Goal: Transaction & Acquisition: Purchase product/service

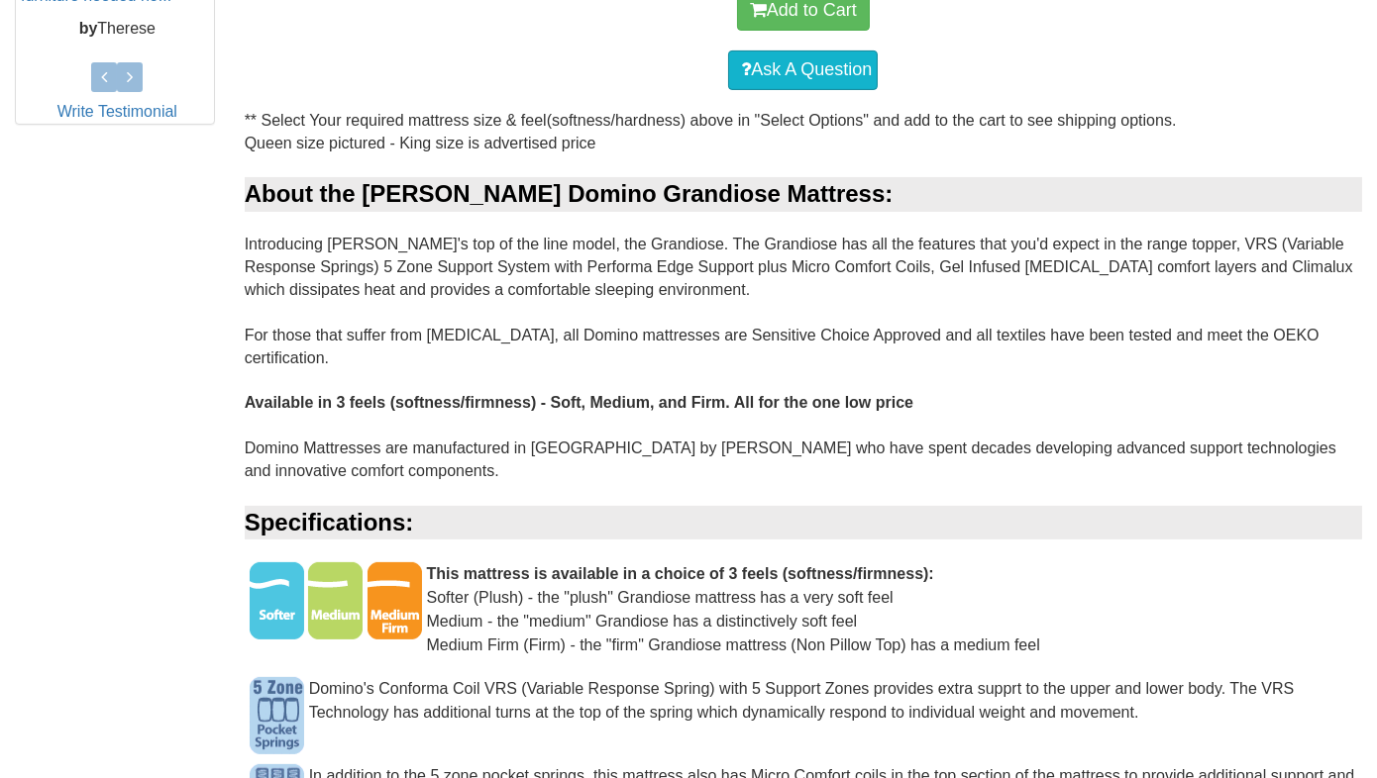
scroll to position [1089, 0]
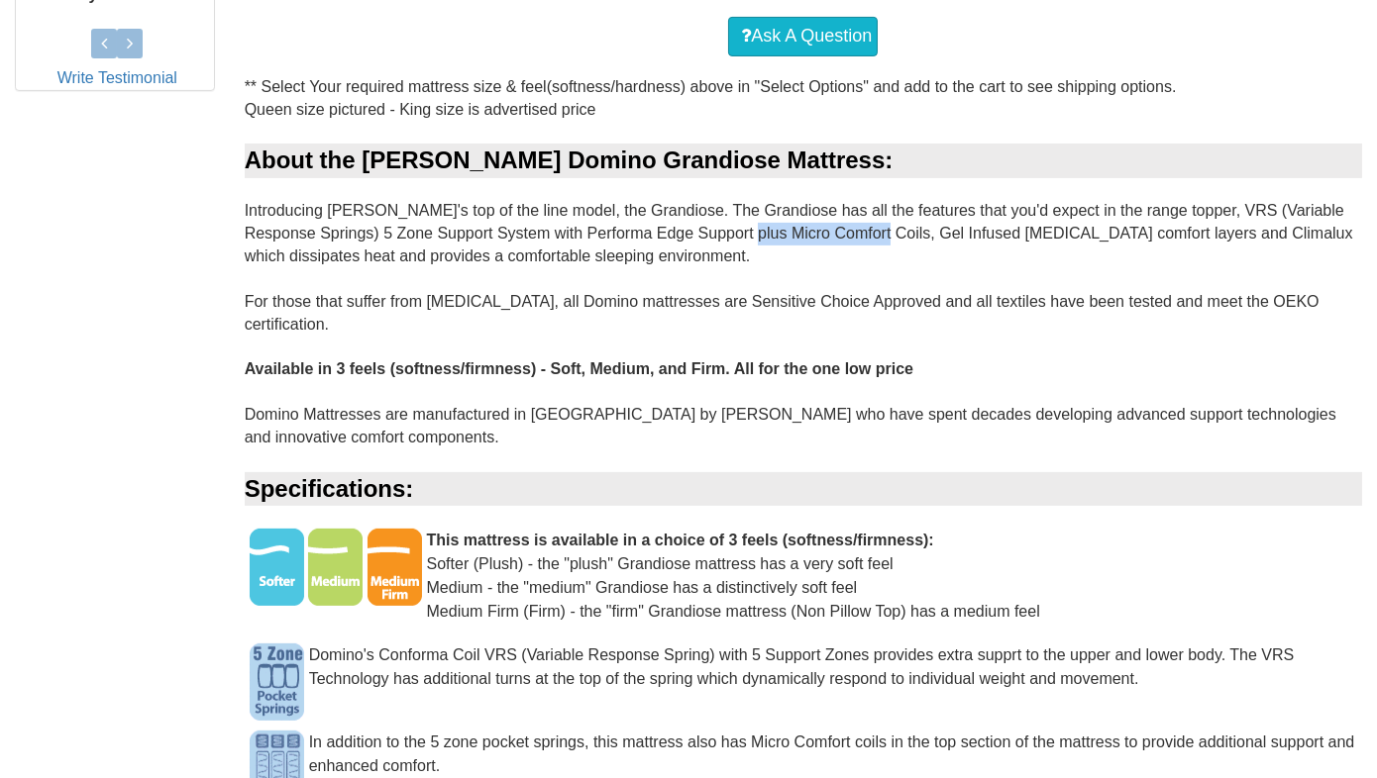
drag, startPoint x: 848, startPoint y: 226, endPoint x: 719, endPoint y: 227, distance: 128.8
drag, startPoint x: 719, startPoint y: 227, endPoint x: 902, endPoint y: 224, distance: 183.3
drag, startPoint x: 872, startPoint y: 224, endPoint x: 997, endPoint y: 224, distance: 125.8
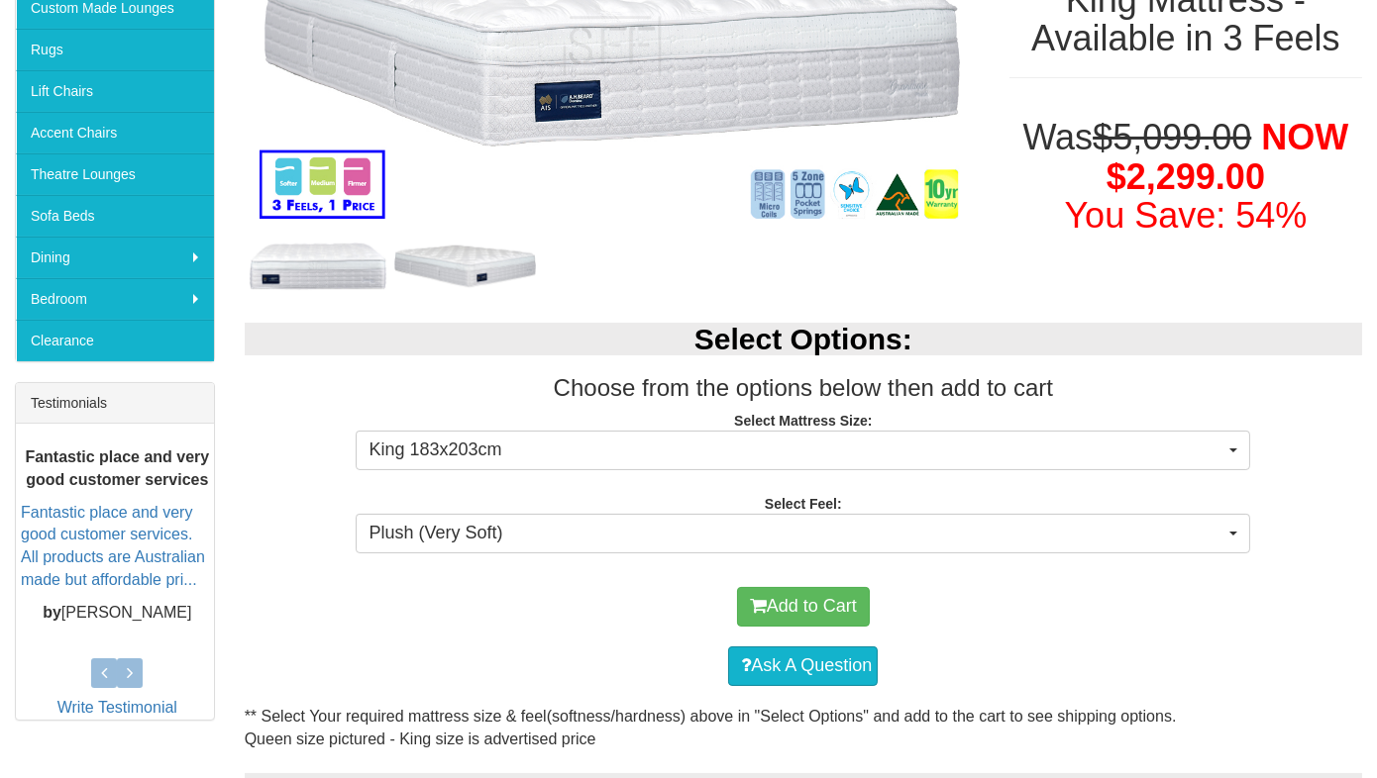
scroll to position [495, 0]
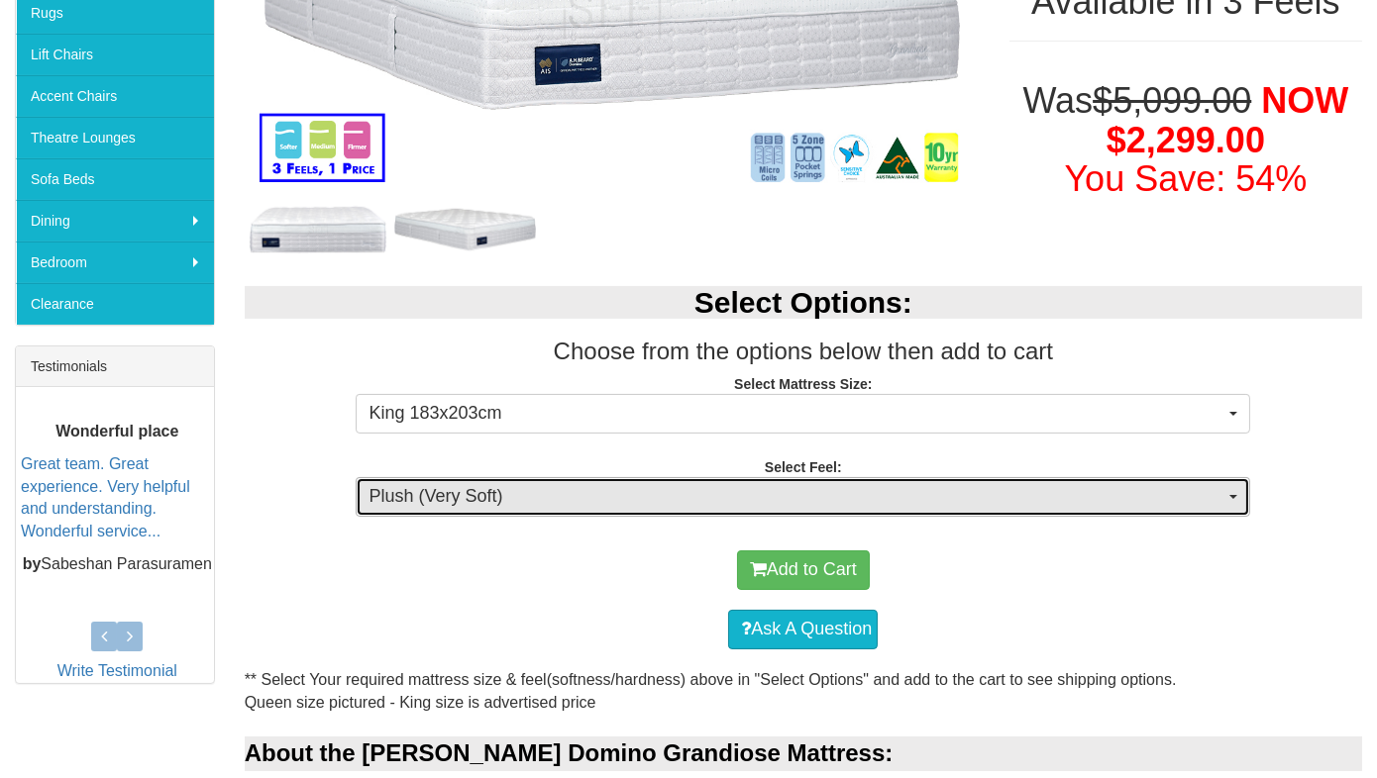
click at [604, 487] on span "Plush (Very Soft)" at bounding box center [796, 497] width 856 height 26
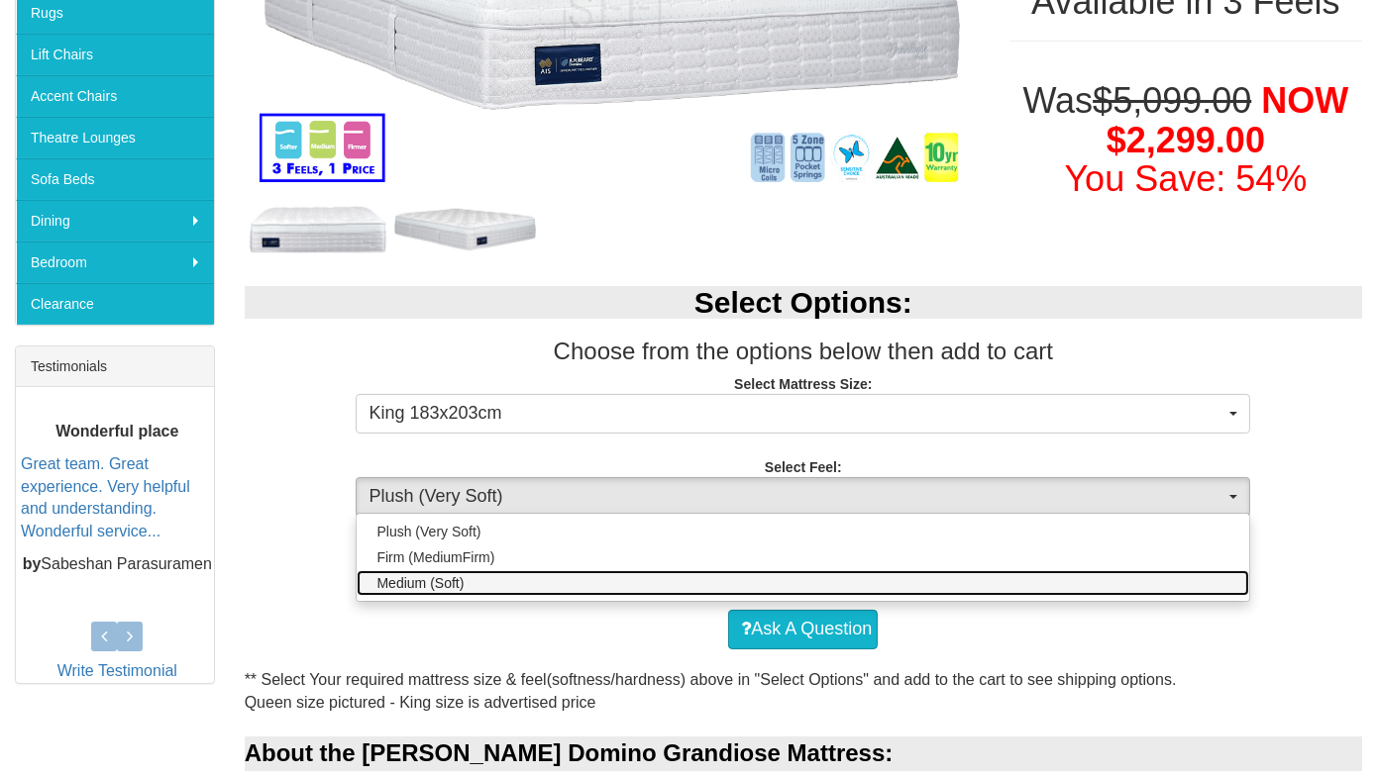
click at [476, 579] on link "Medium (Soft)" at bounding box center [803, 583] width 892 height 26
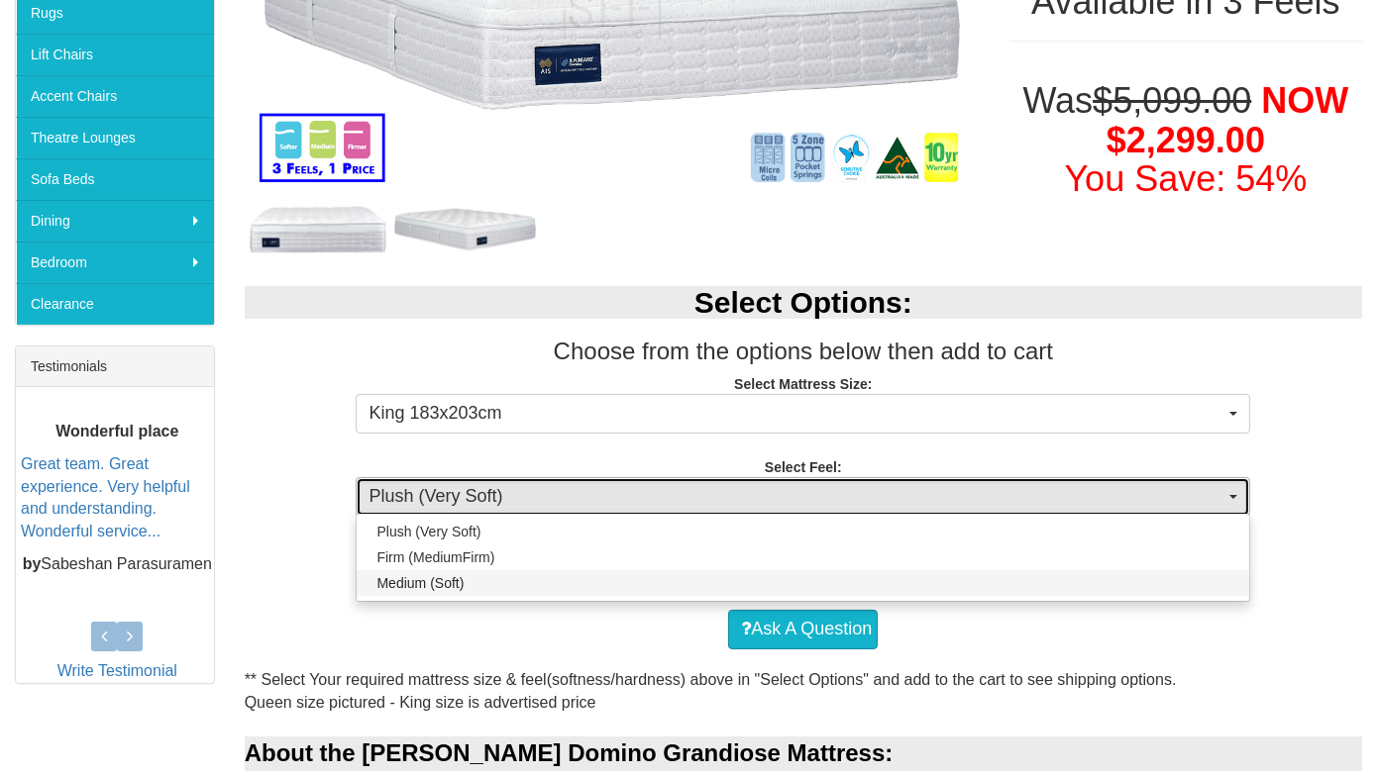
select select "1880"
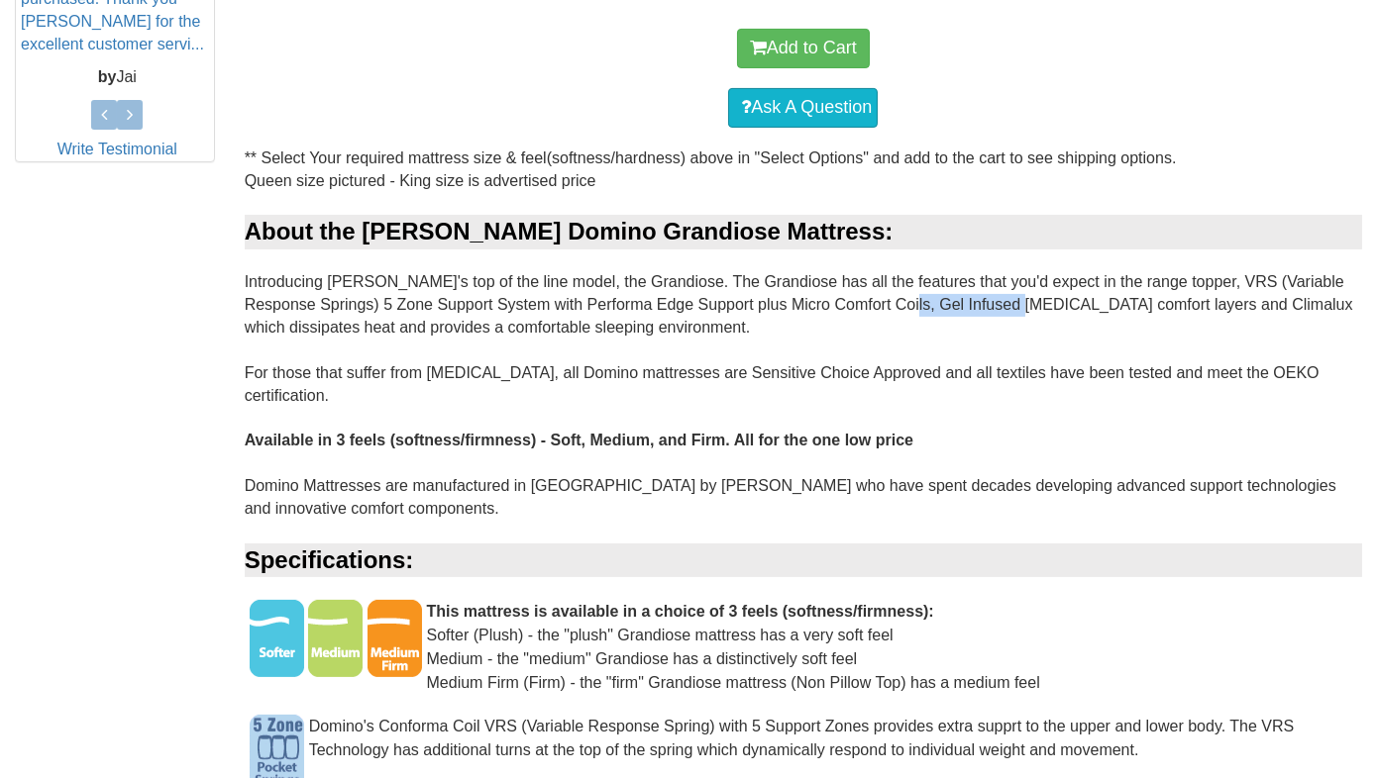
scroll to position [990, 0]
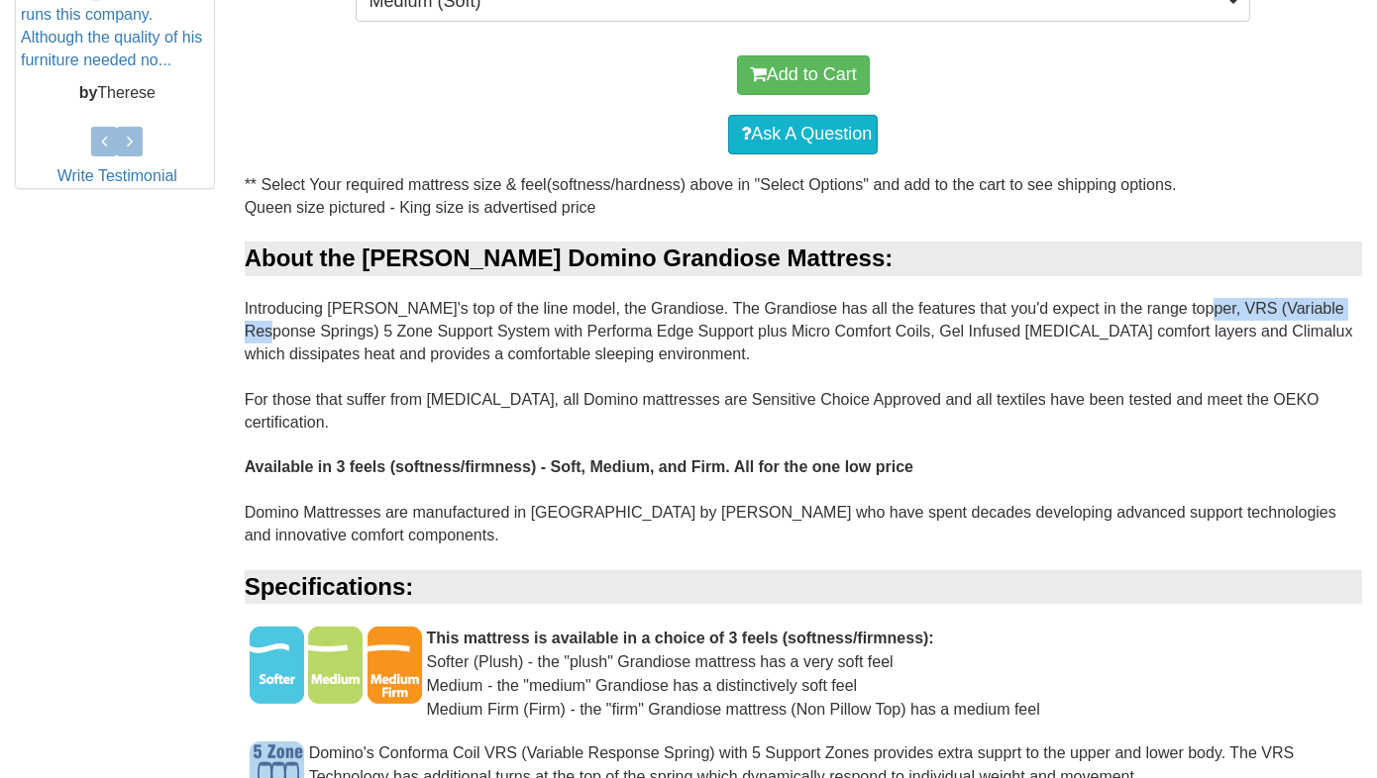
drag, startPoint x: 1168, startPoint y: 302, endPoint x: 1344, endPoint y: 310, distance: 176.5
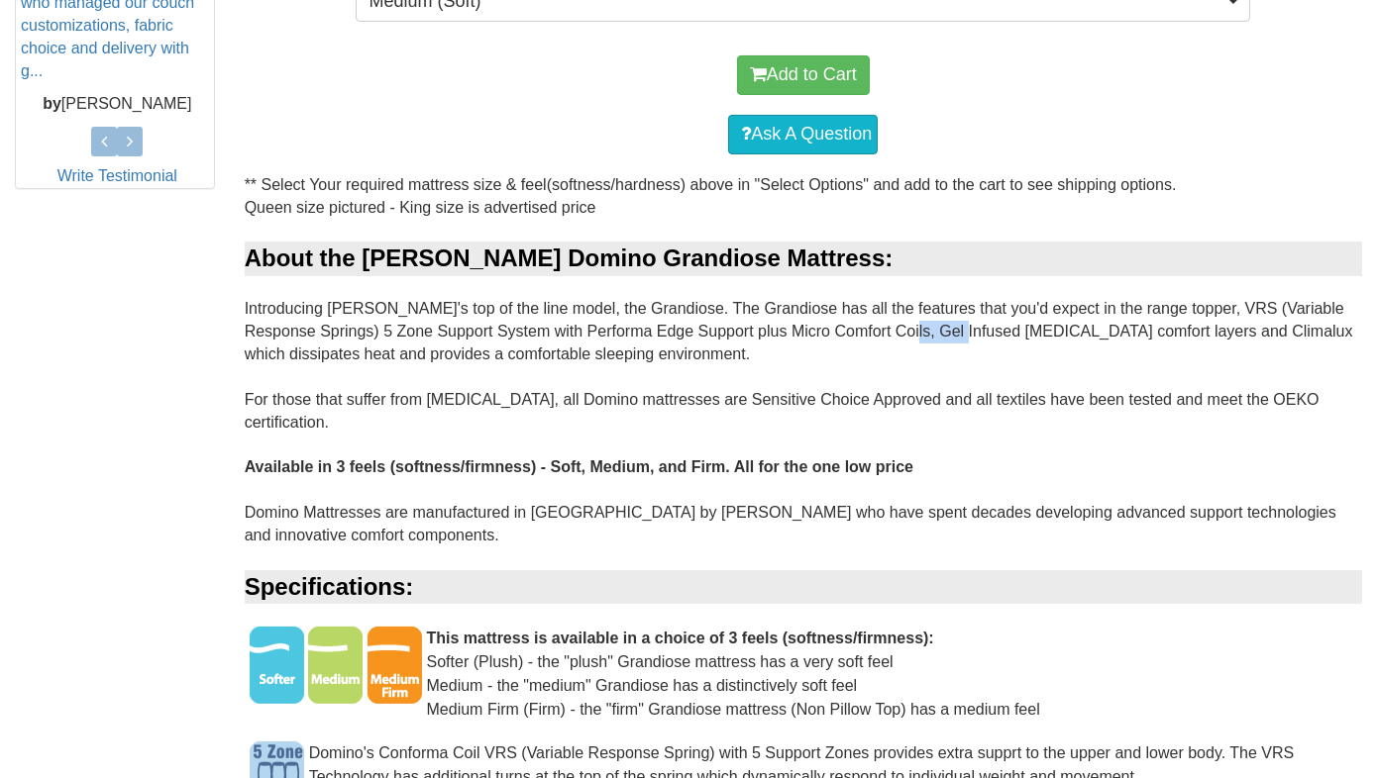
drag, startPoint x: 878, startPoint y: 317, endPoint x: 931, endPoint y: 318, distance: 53.5
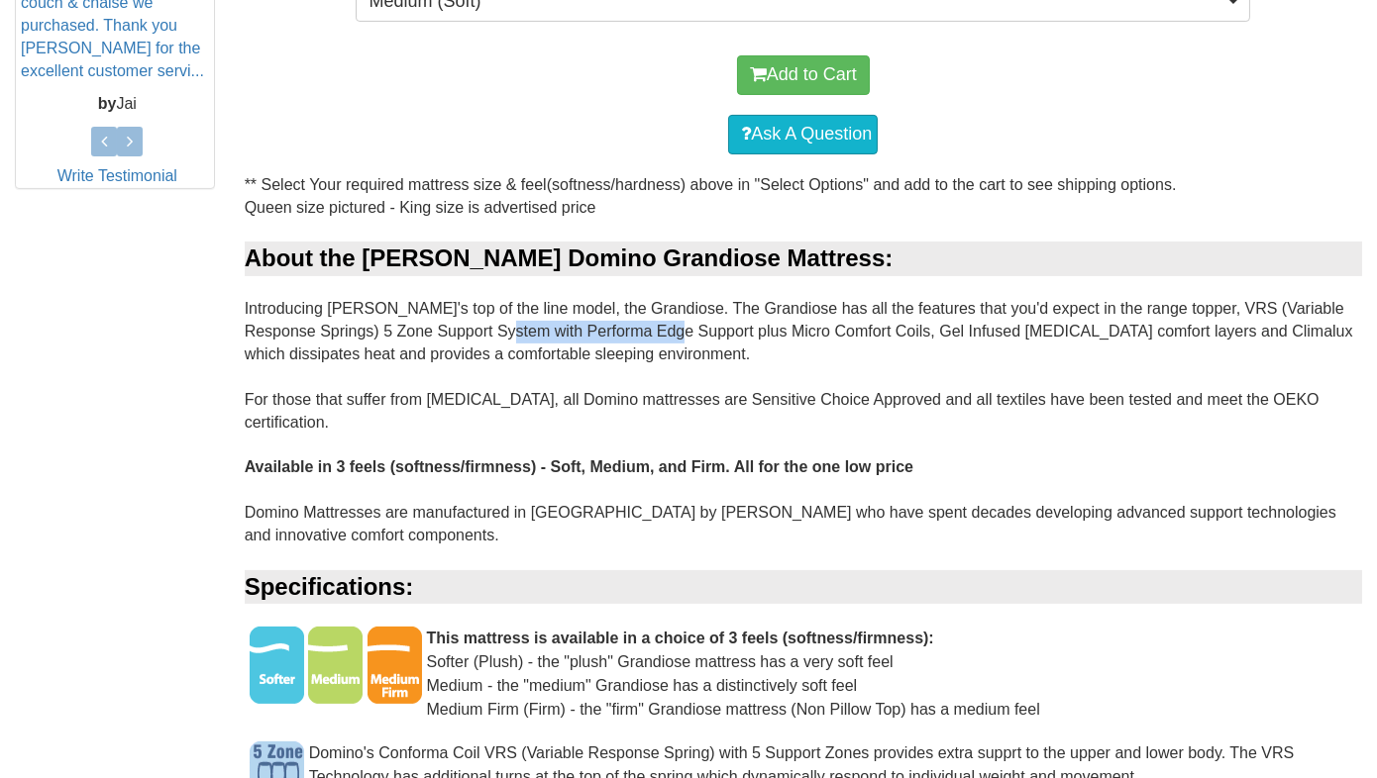
drag, startPoint x: 479, startPoint y: 333, endPoint x: 654, endPoint y: 335, distance: 174.3
drag, startPoint x: 728, startPoint y: 328, endPoint x: 808, endPoint y: 326, distance: 80.3
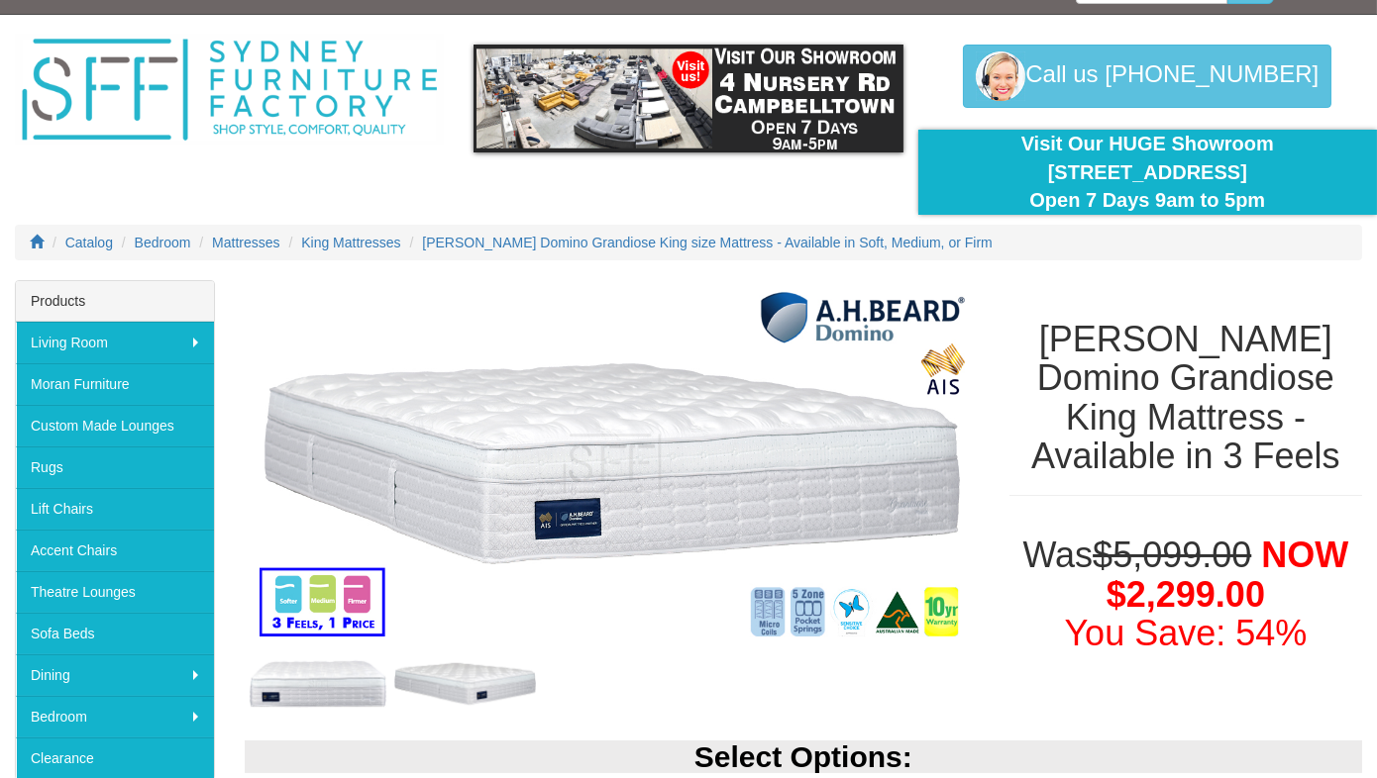
scroll to position [0, 0]
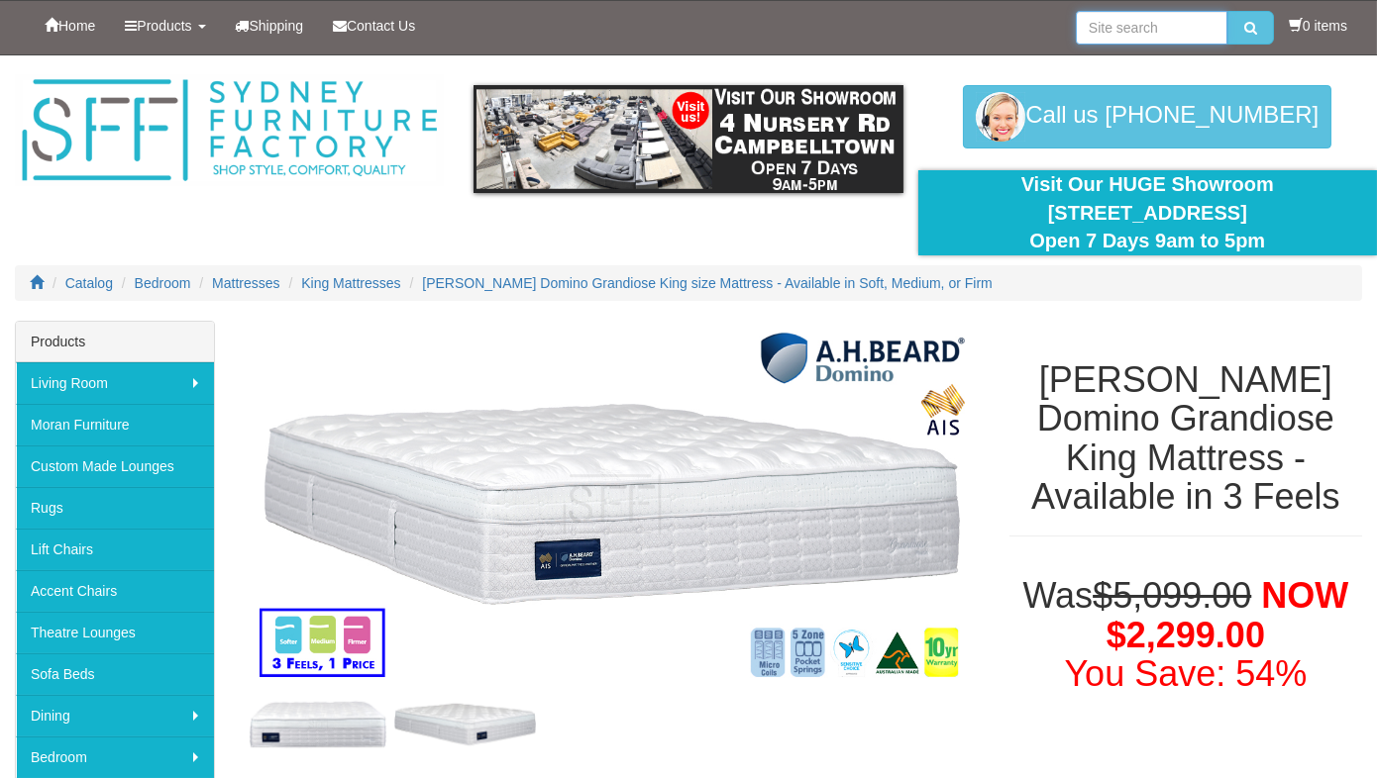
click at [1109, 28] on input "search" at bounding box center [1152, 28] width 152 height 34
type input "plentius"
click at [1227, 11] on button "submit" at bounding box center [1250, 28] width 47 height 34
select select "1880"
click at [1117, 30] on input "search" at bounding box center [1152, 28] width 152 height 34
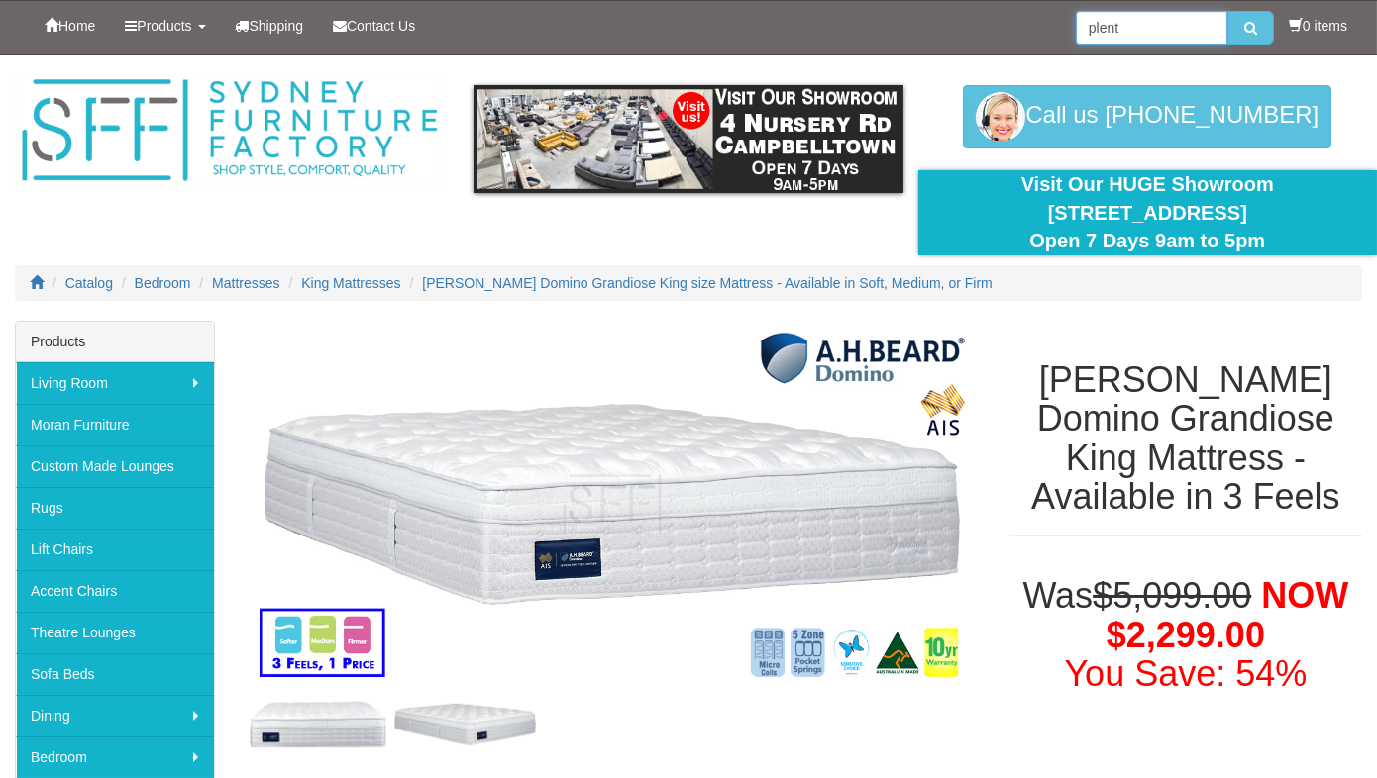
type input "plent"
click at [1227, 11] on button "submit" at bounding box center [1250, 28] width 47 height 34
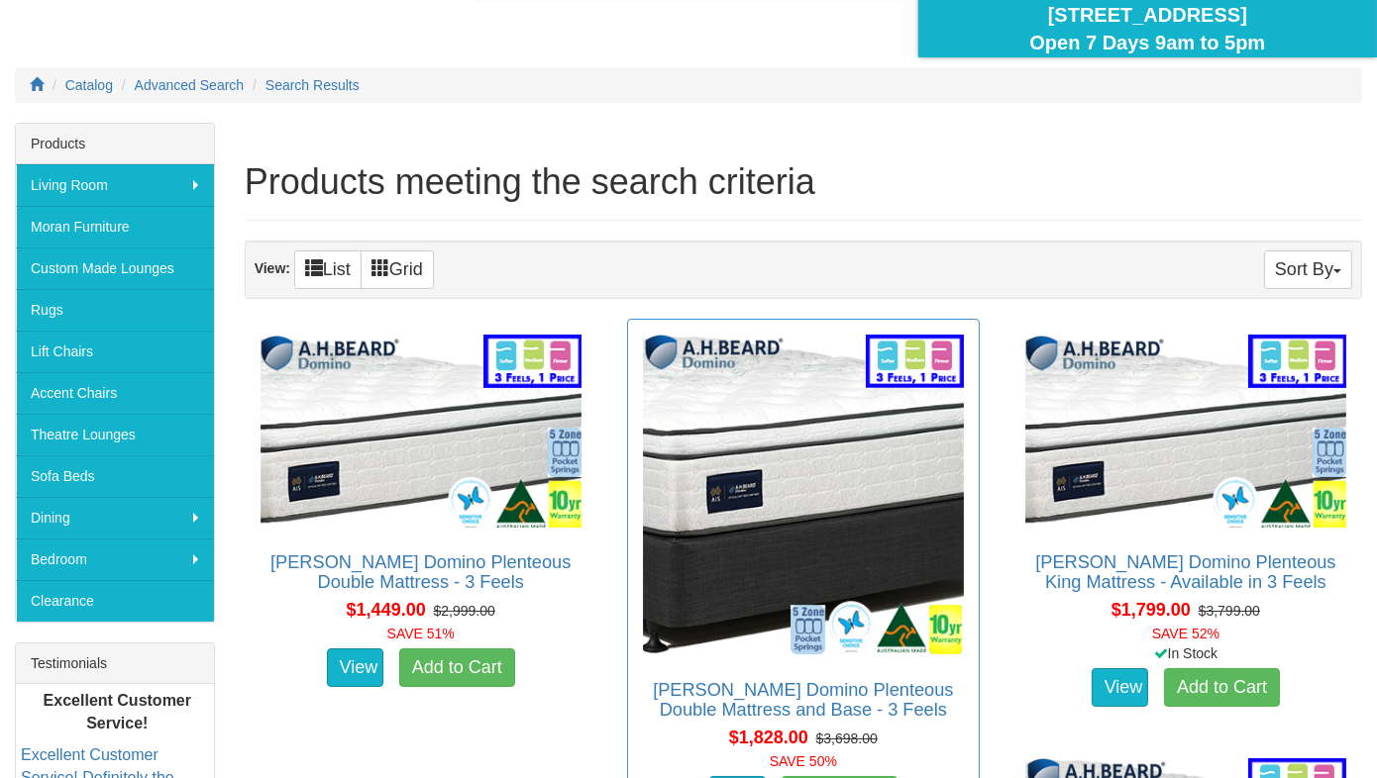
scroll to position [296, 0]
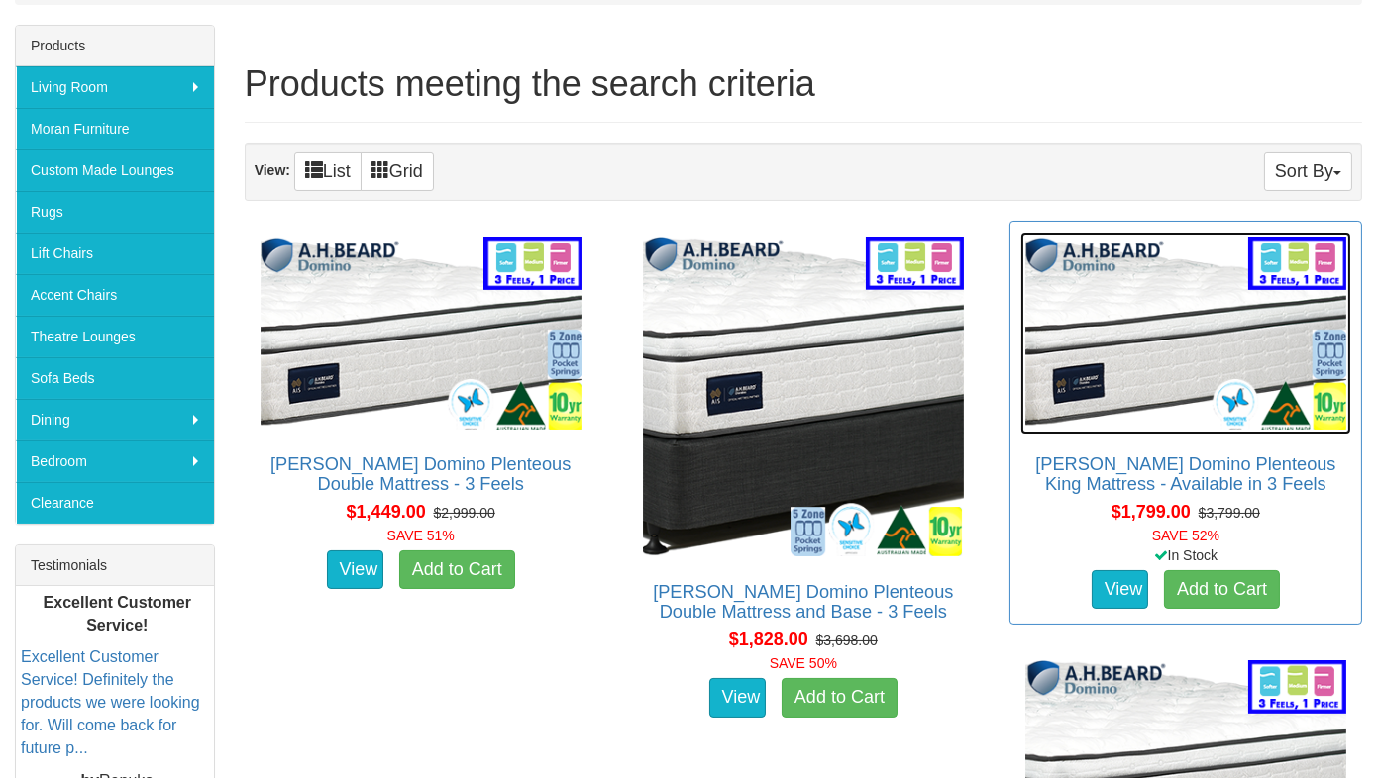
click at [1063, 326] on img at bounding box center [1185, 333] width 331 height 202
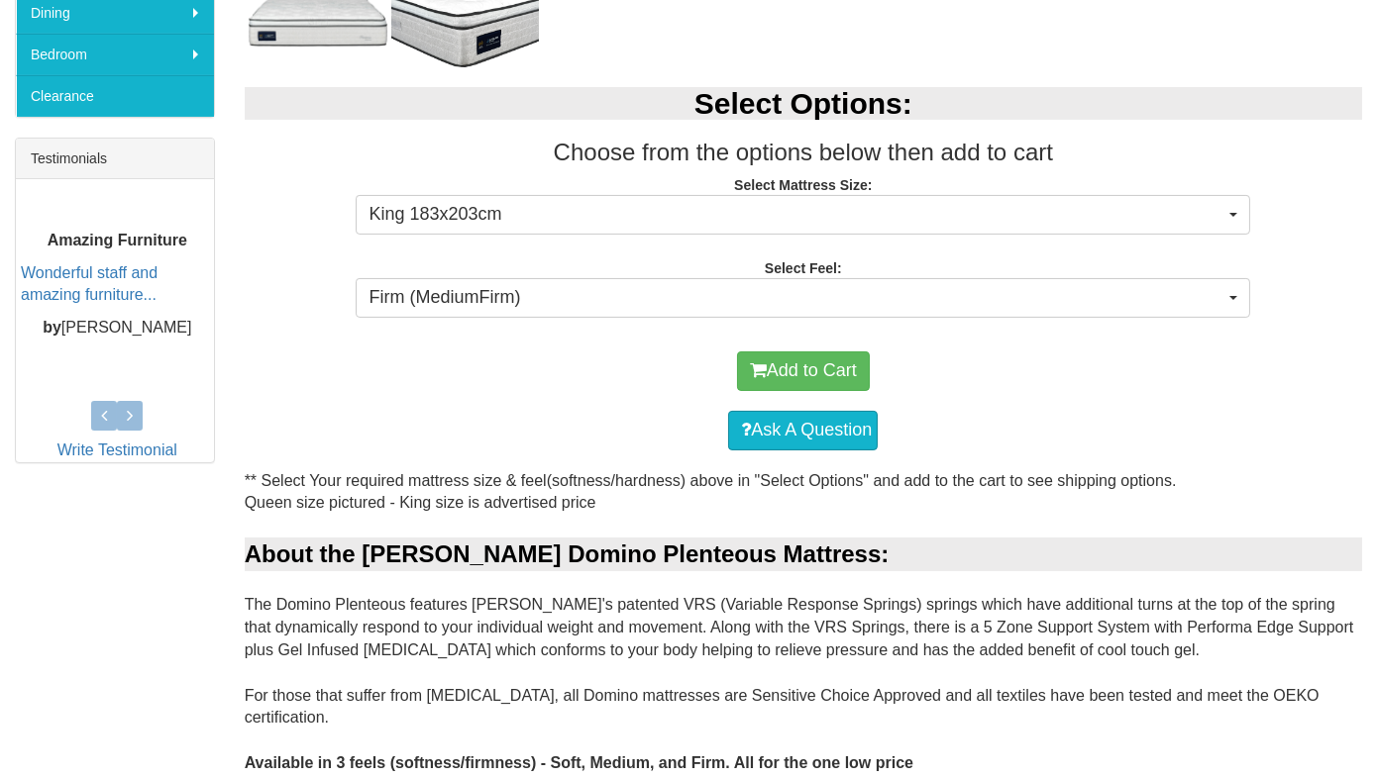
scroll to position [792, 0]
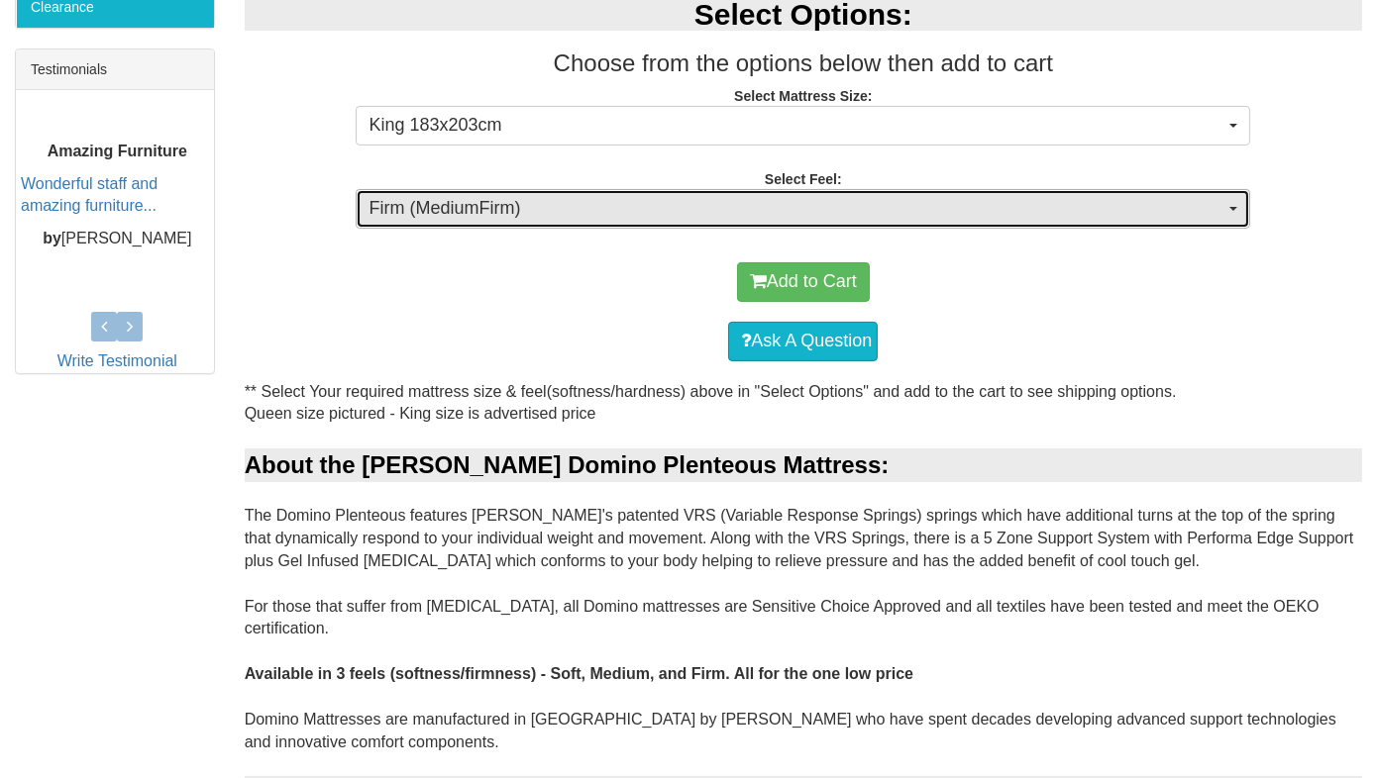
click at [505, 198] on span "Firm (MediumFirm)" at bounding box center [796, 209] width 856 height 26
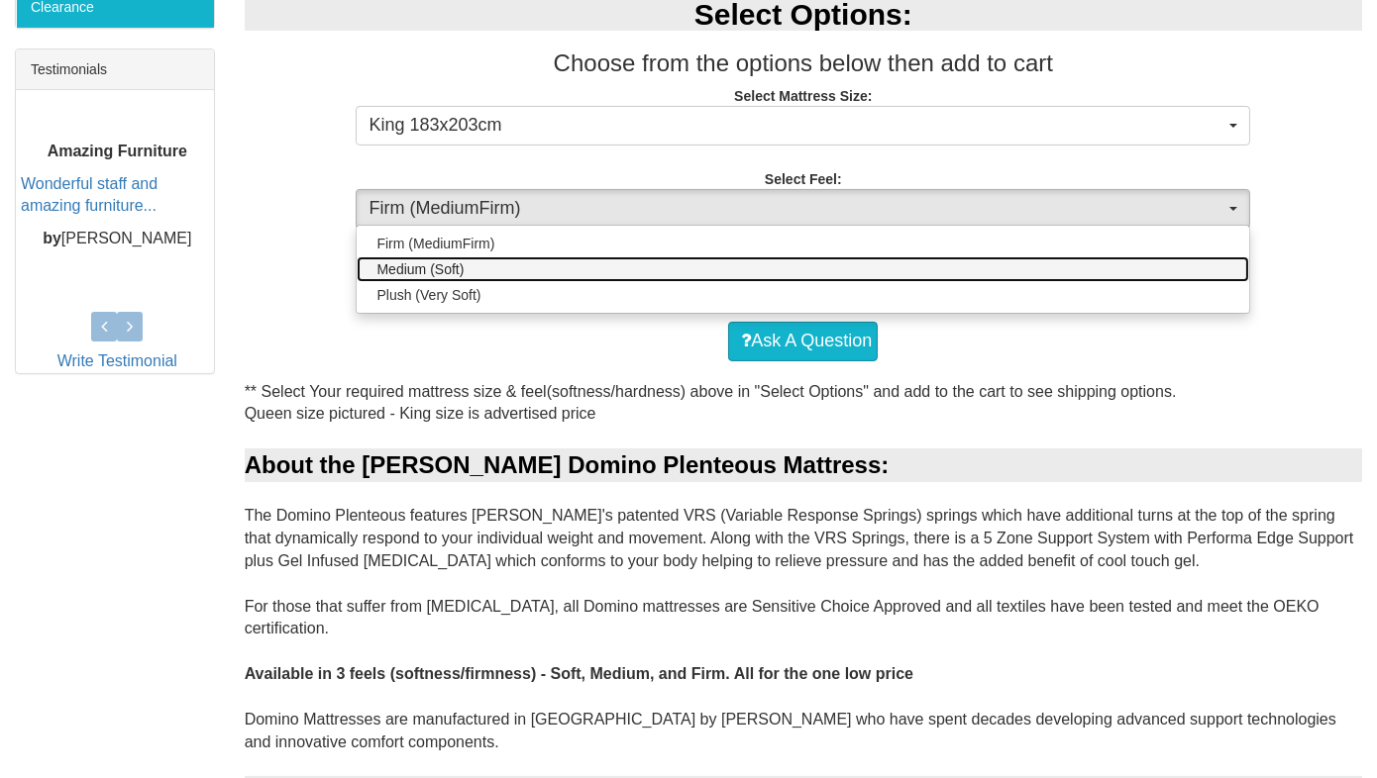
click at [437, 263] on span "Medium (Soft)" at bounding box center [419, 269] width 87 height 20
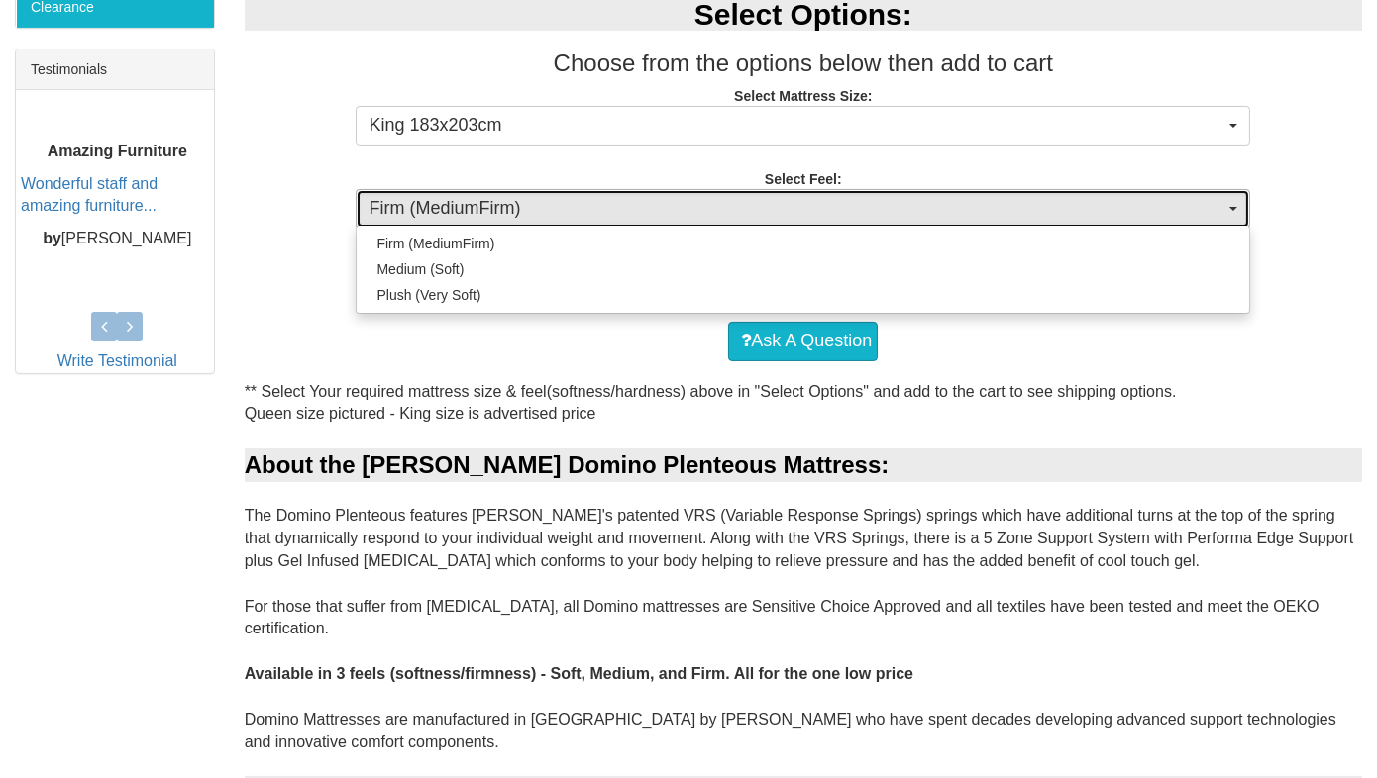
select select "1880"
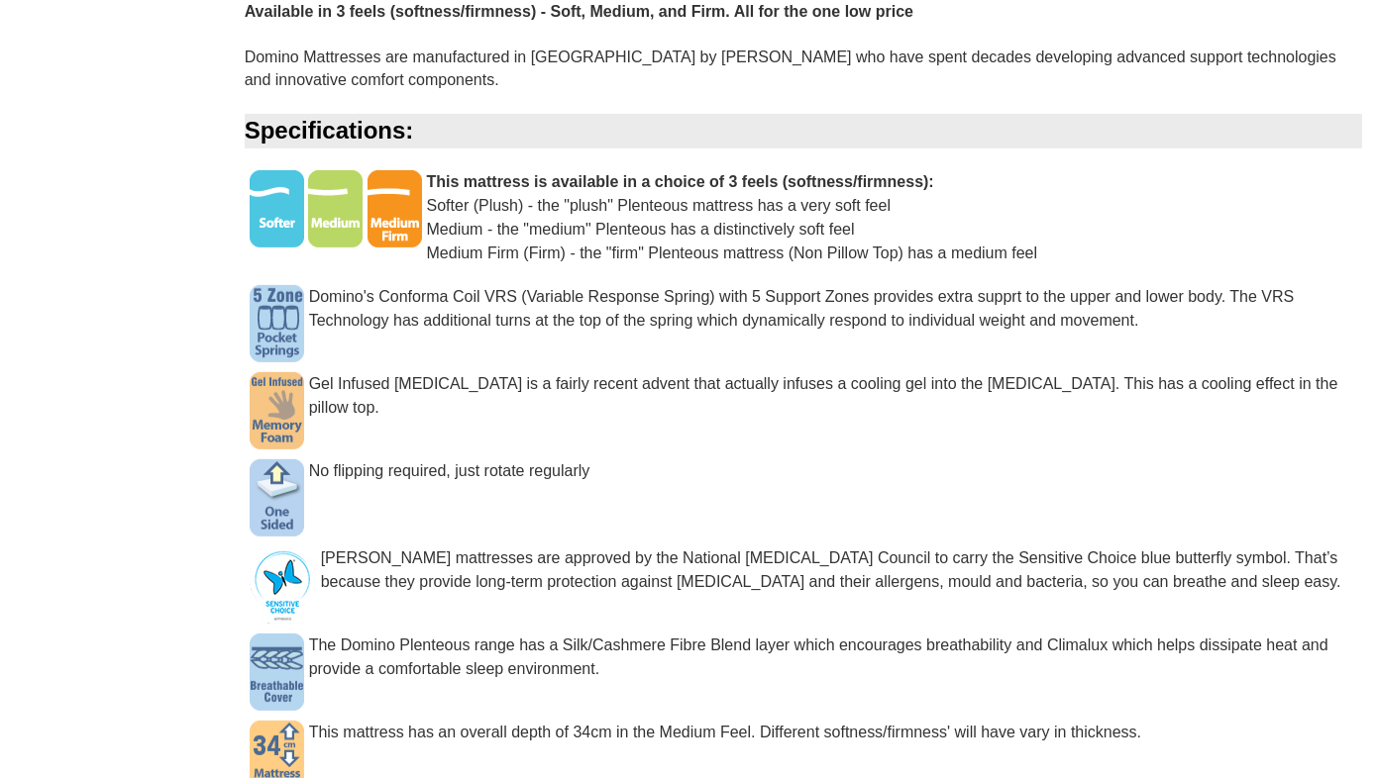
scroll to position [0, 0]
